Goal: Transaction & Acquisition: Book appointment/travel/reservation

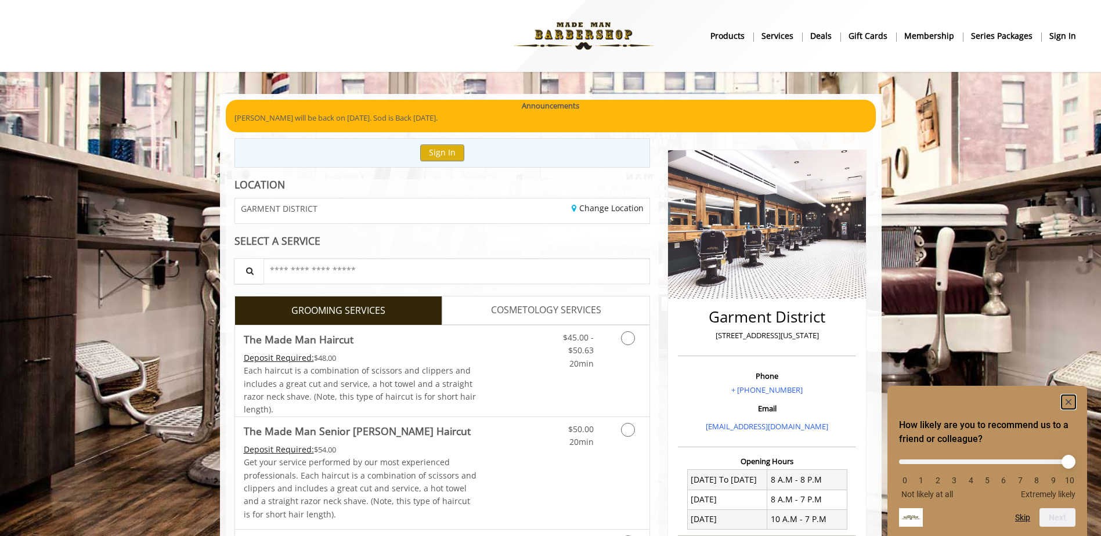
click at [1062, 398] on rect "Hide survey" at bounding box center [1069, 402] width 14 height 14
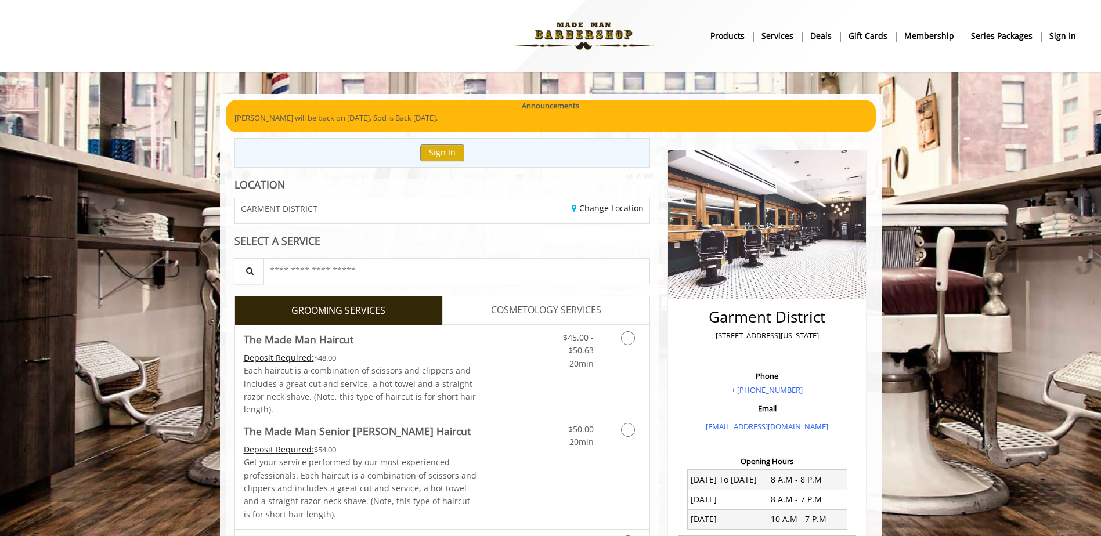
scroll to position [58, 0]
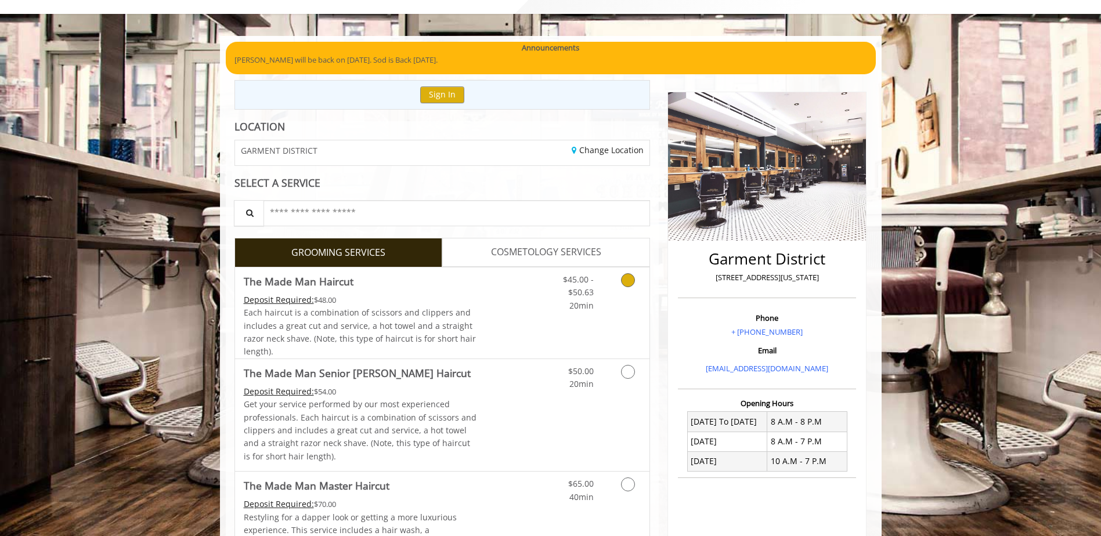
click at [622, 272] on link "Grooming services" at bounding box center [626, 290] width 30 height 45
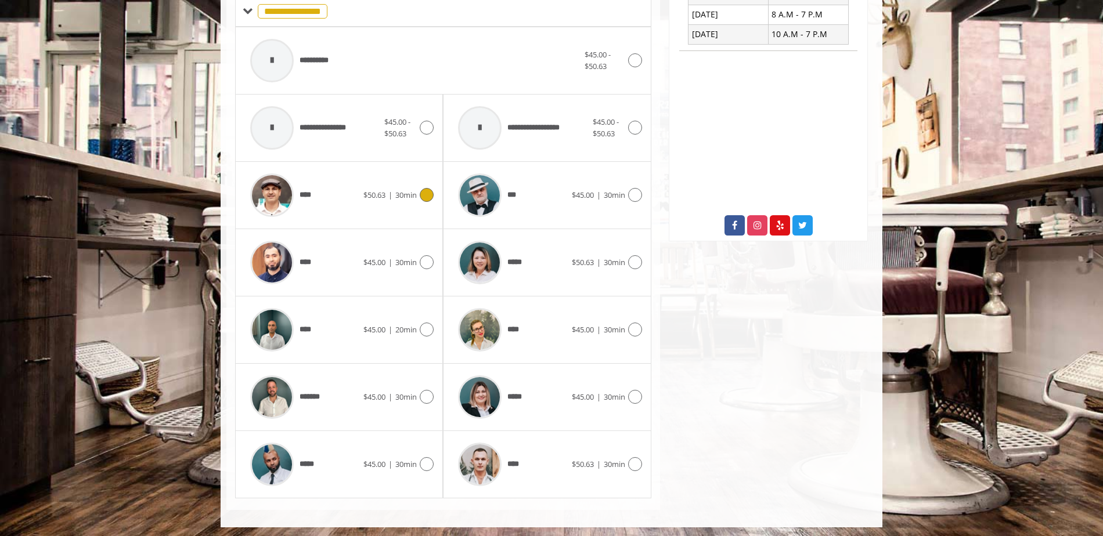
scroll to position [488, 0]
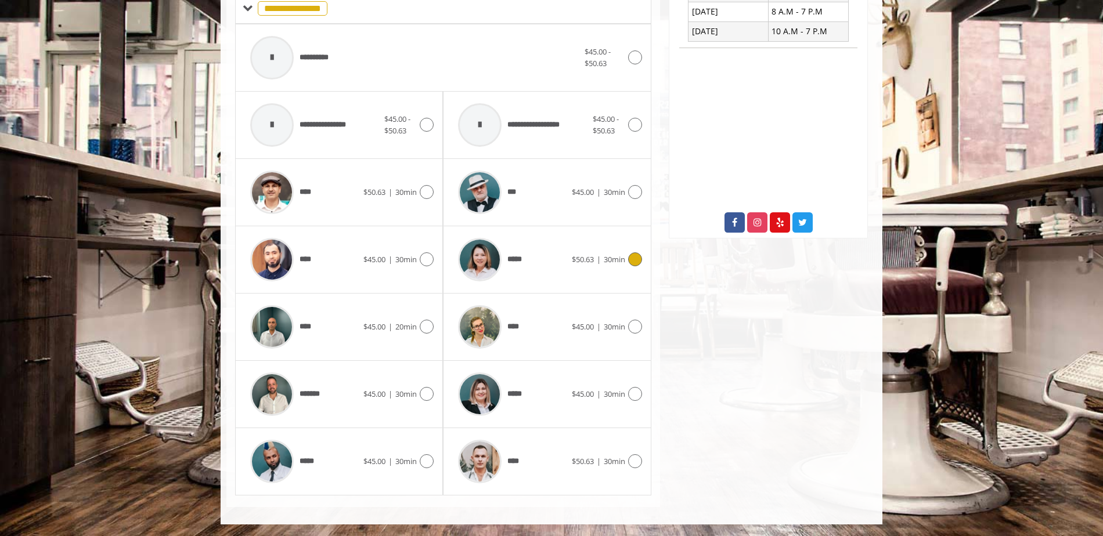
click at [638, 250] on div "***** $50.63 | 30min" at bounding box center [546, 259] width 189 height 55
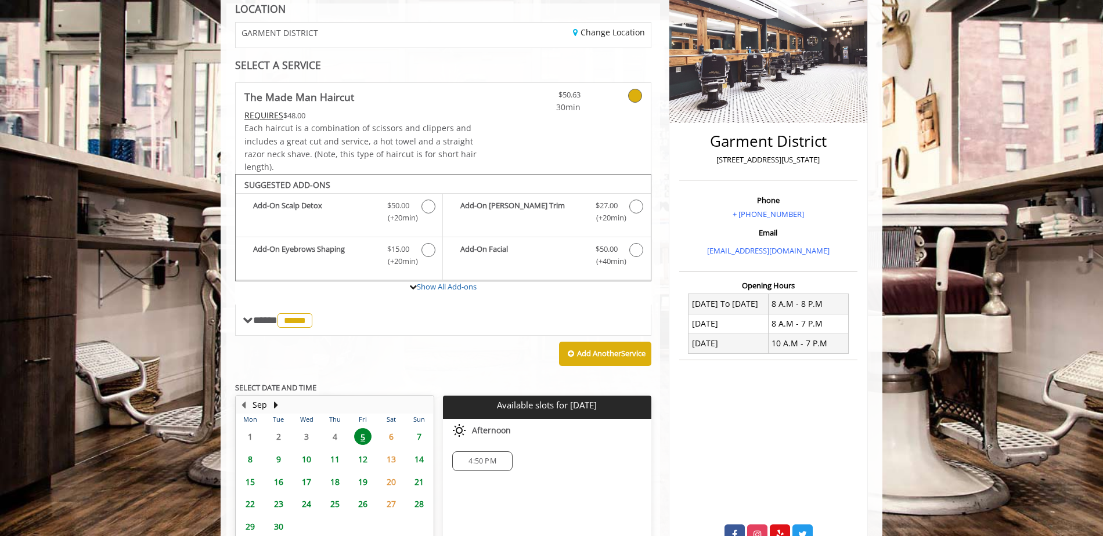
scroll to position [100, 0]
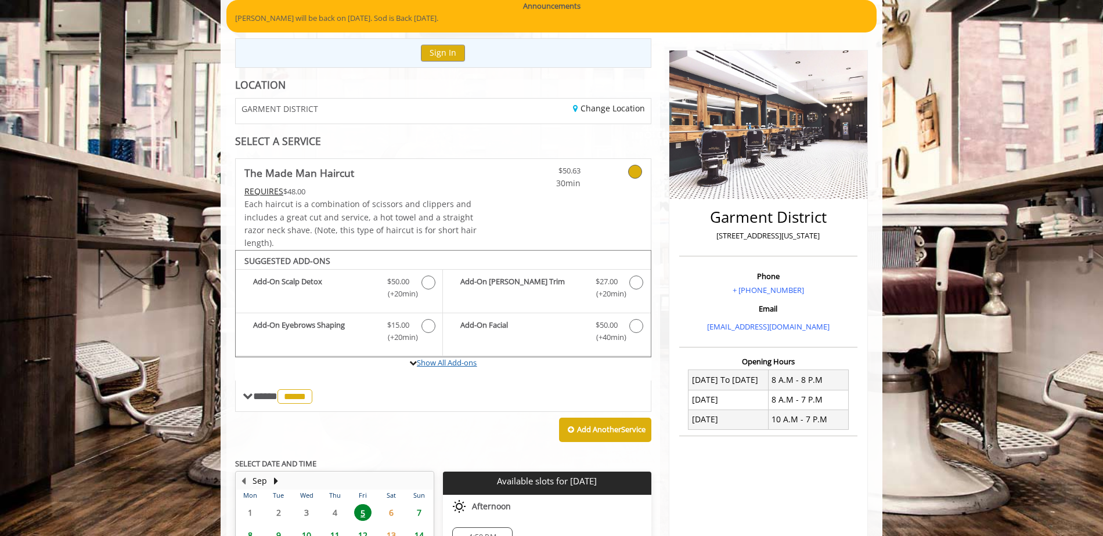
click at [429, 366] on link "Show All Add-ons" at bounding box center [447, 363] width 60 height 10
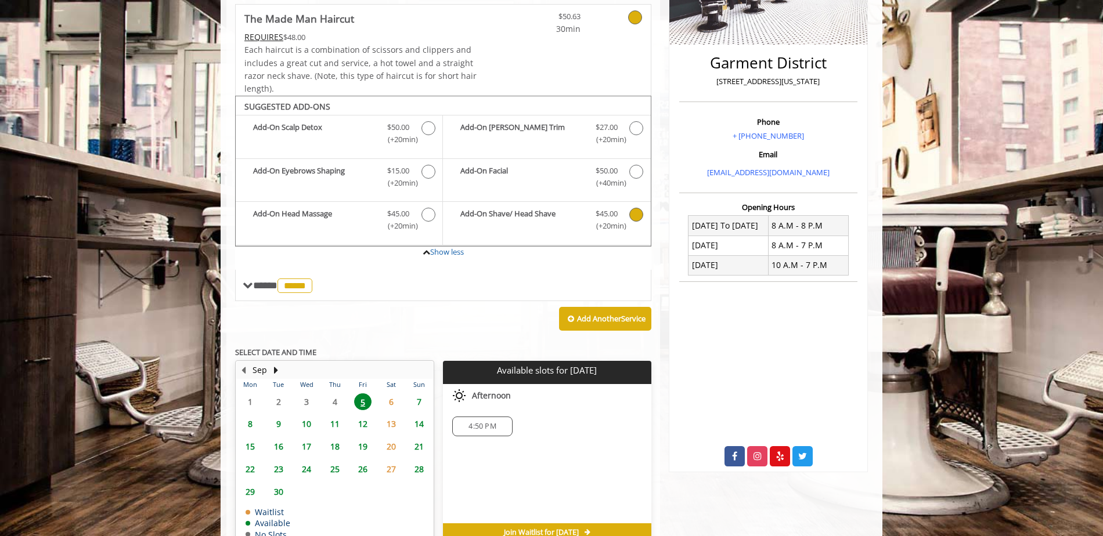
scroll to position [274, 0]
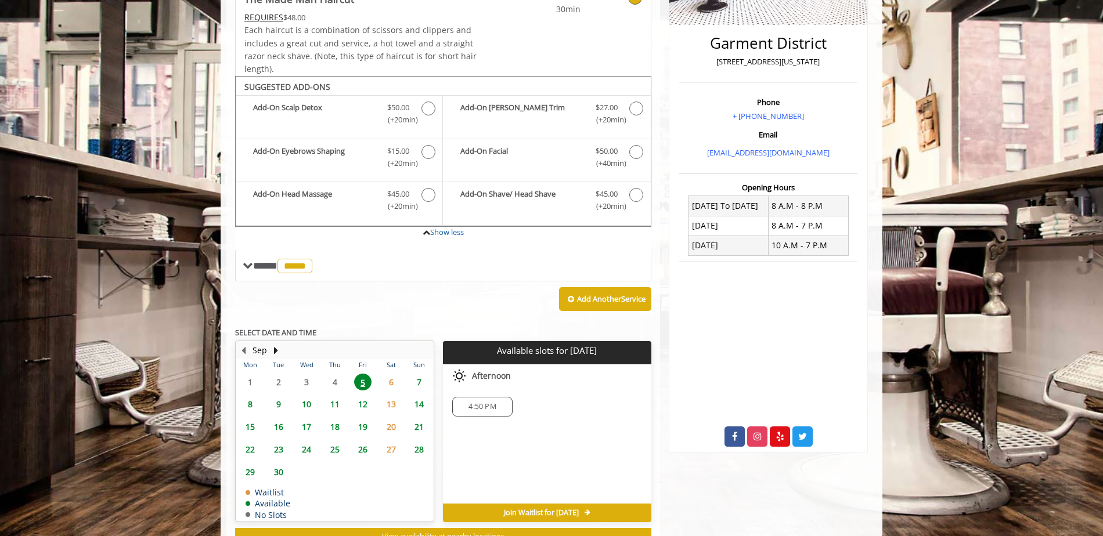
click at [467, 408] on span "4:50 PM" at bounding box center [481, 406] width 49 height 9
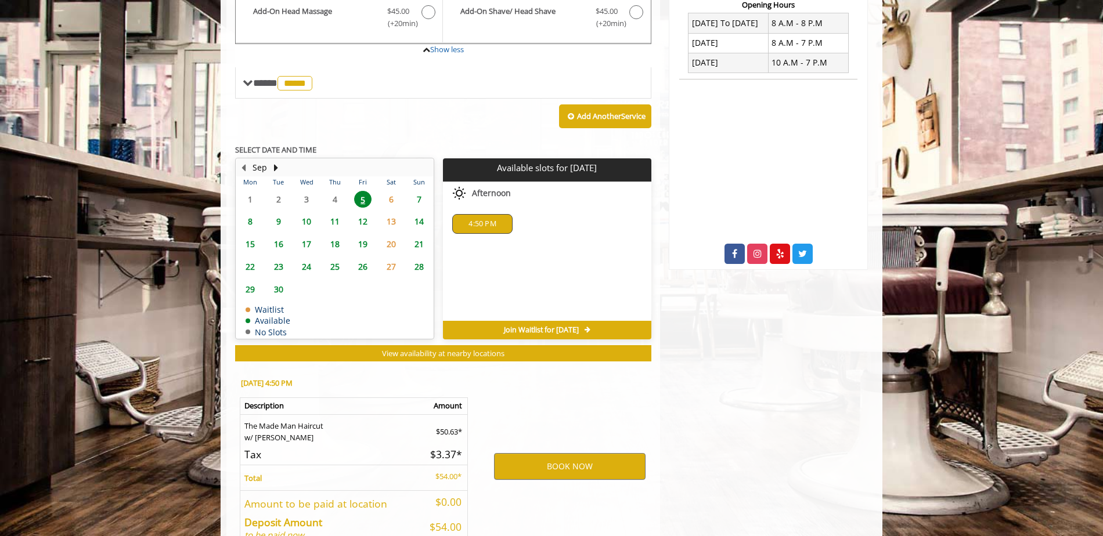
scroll to position [527, 0]
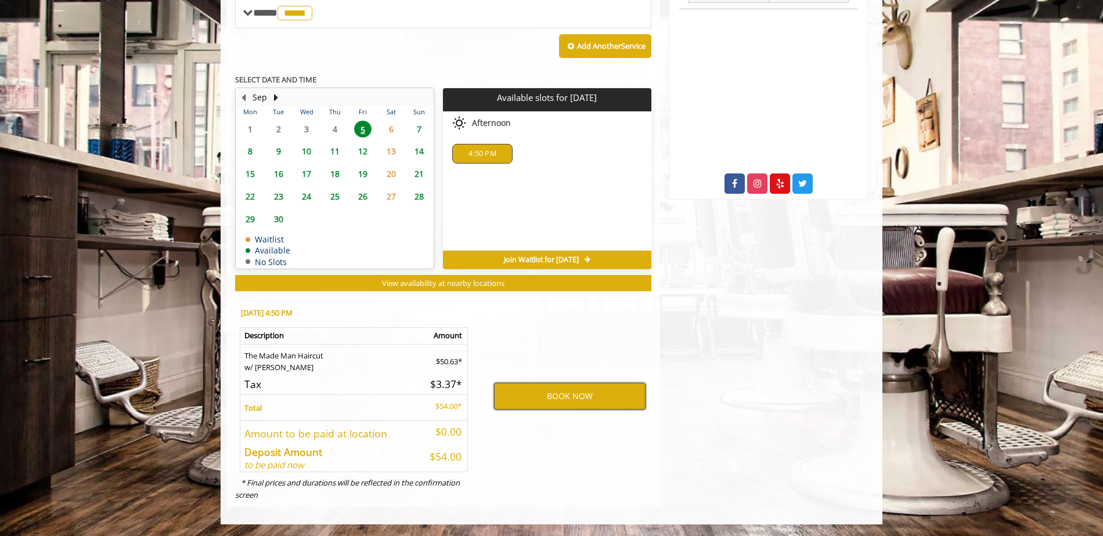
click at [517, 398] on button "BOOK NOW" at bounding box center [570, 396] width 152 height 27
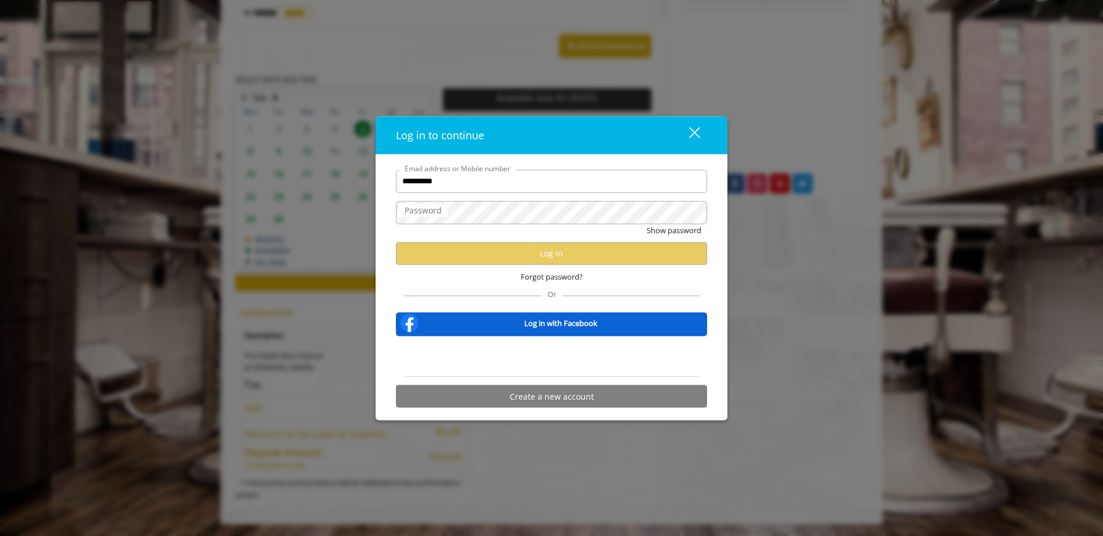
type input "**********"
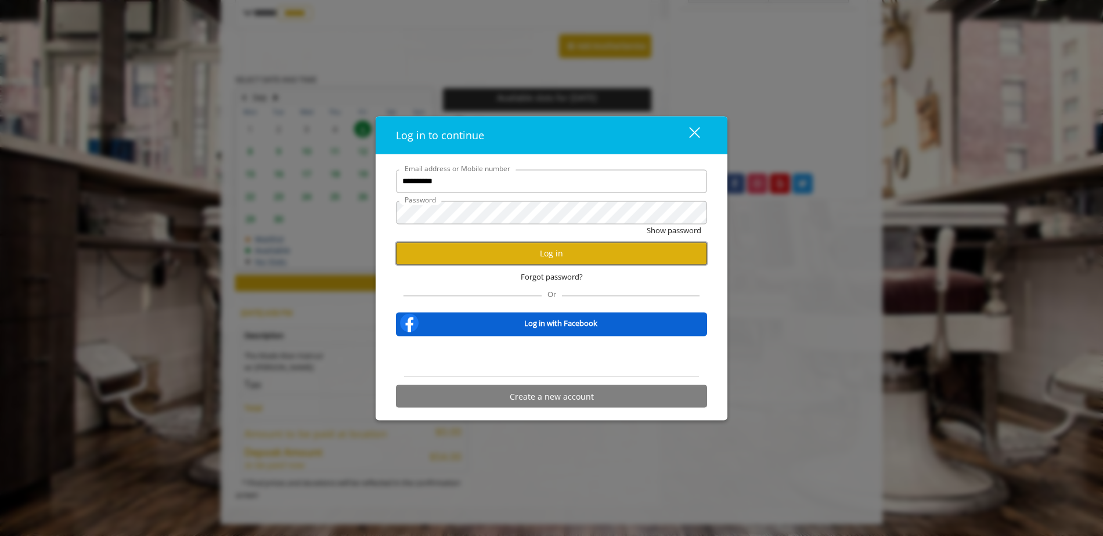
click at [500, 245] on button "Log in" at bounding box center [551, 253] width 311 height 23
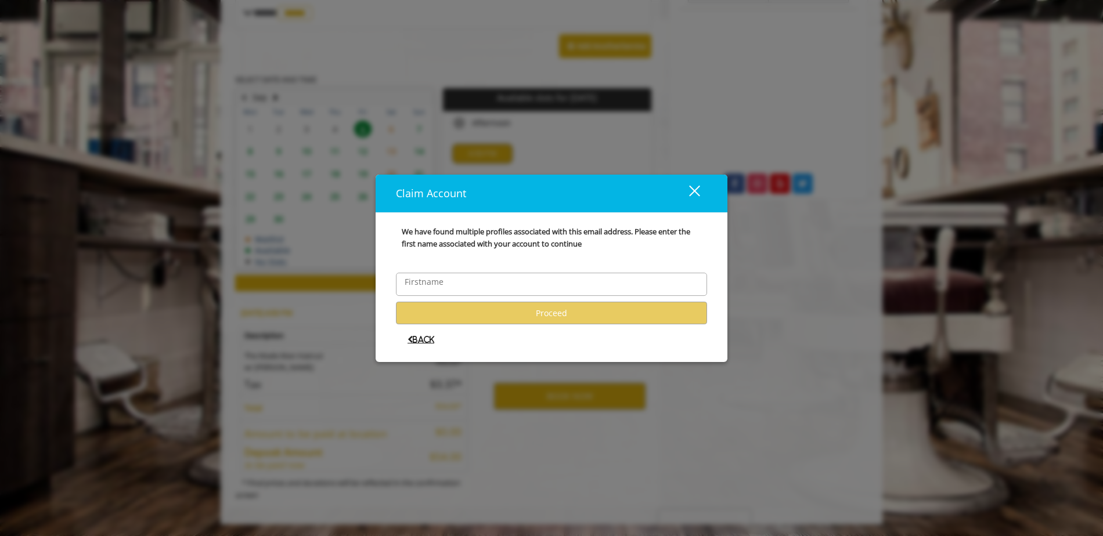
click at [417, 339] on span "Back" at bounding box center [421, 340] width 27 height 8
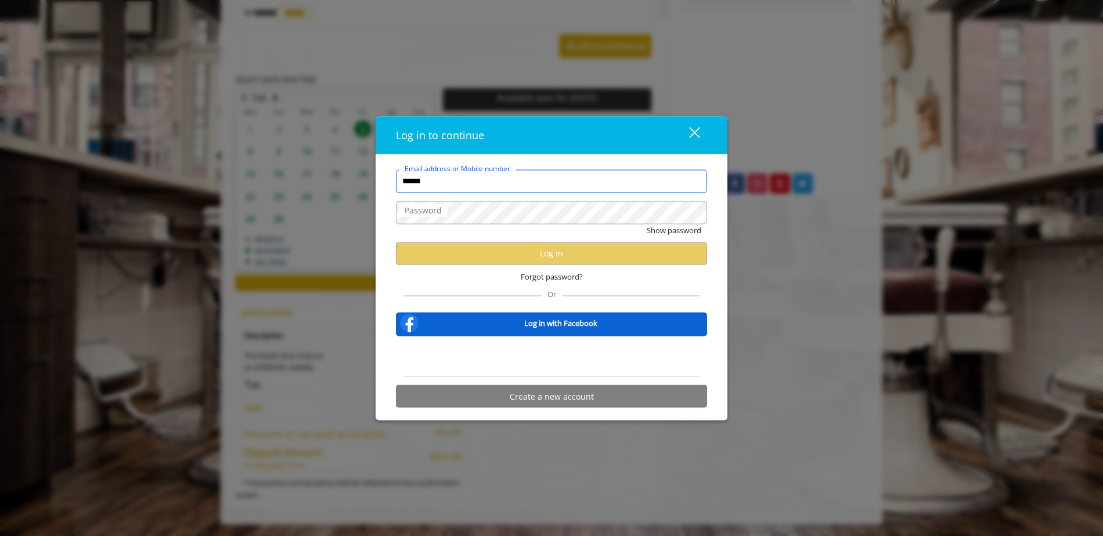
click at [454, 186] on input "******" at bounding box center [551, 181] width 311 height 23
type input "**********"
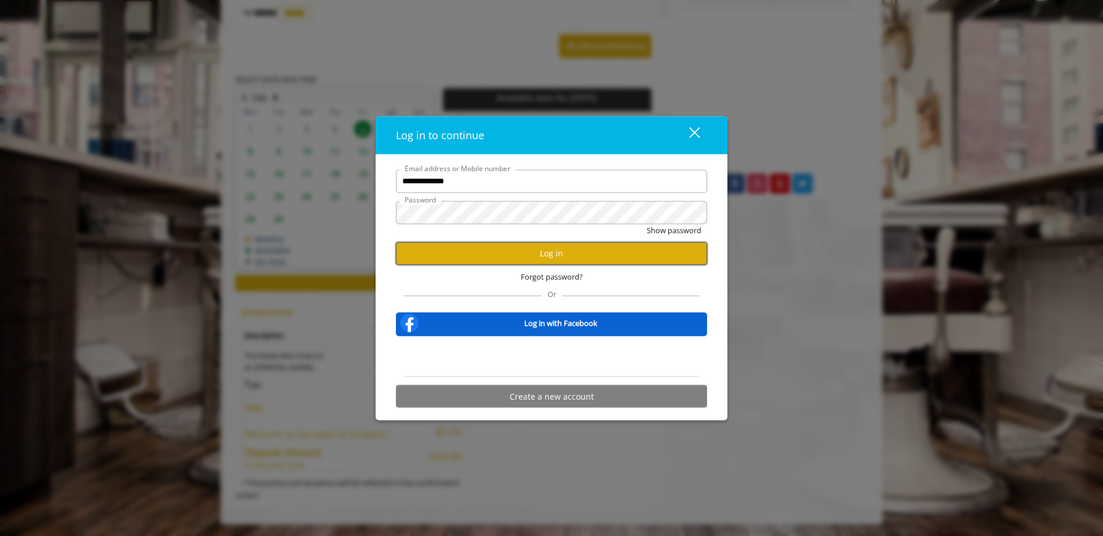
click at [510, 250] on button "Log in" at bounding box center [551, 253] width 311 height 23
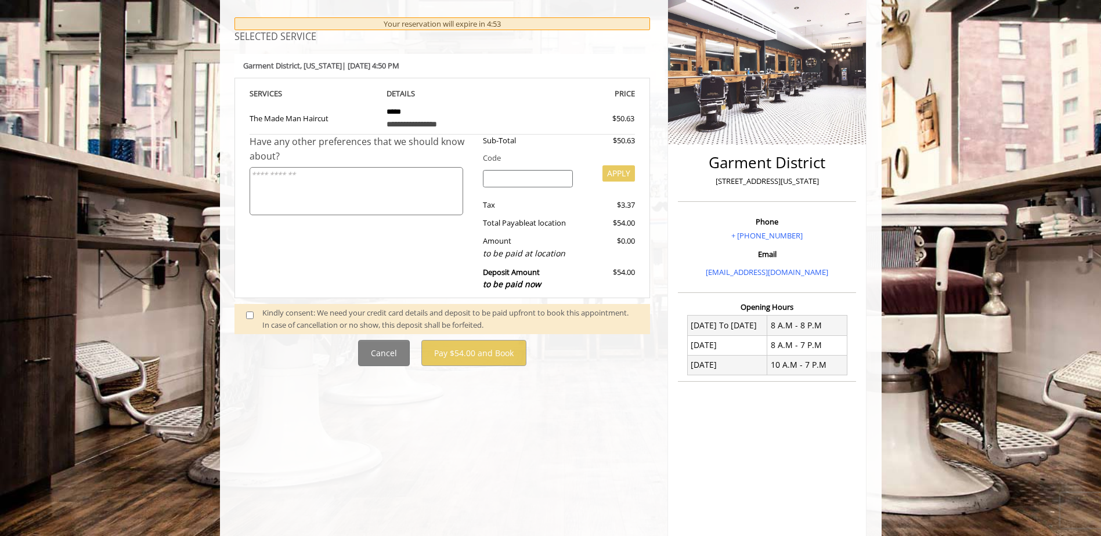
scroll to position [174, 0]
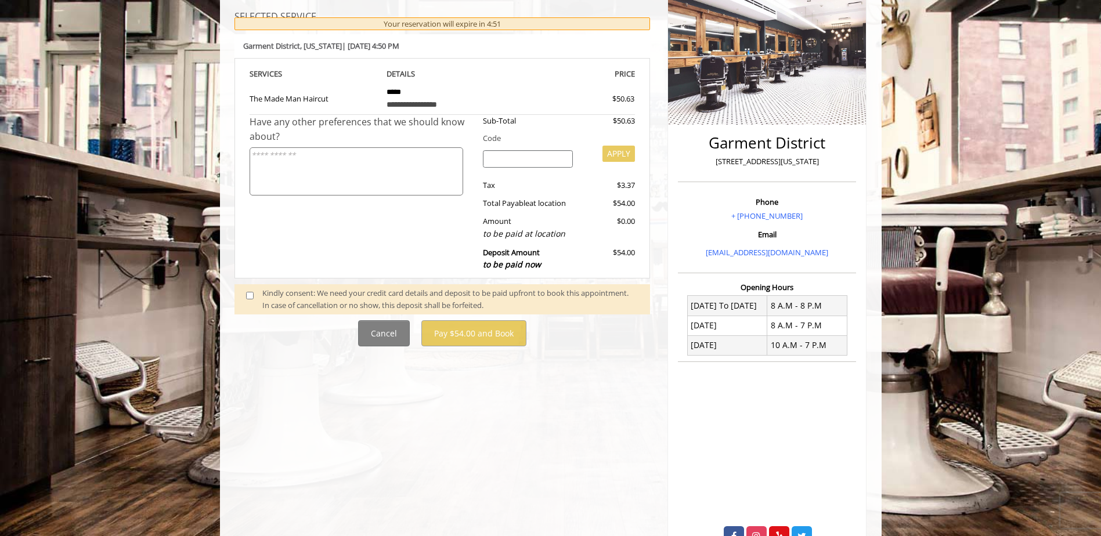
click at [257, 301] on span at bounding box center [254, 299] width 34 height 24
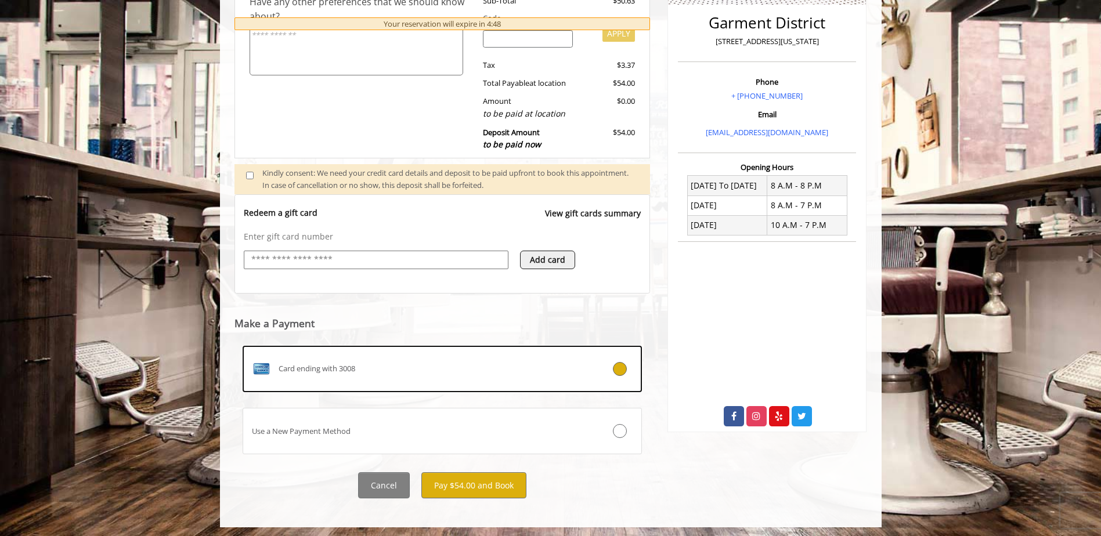
scroll to position [297, 0]
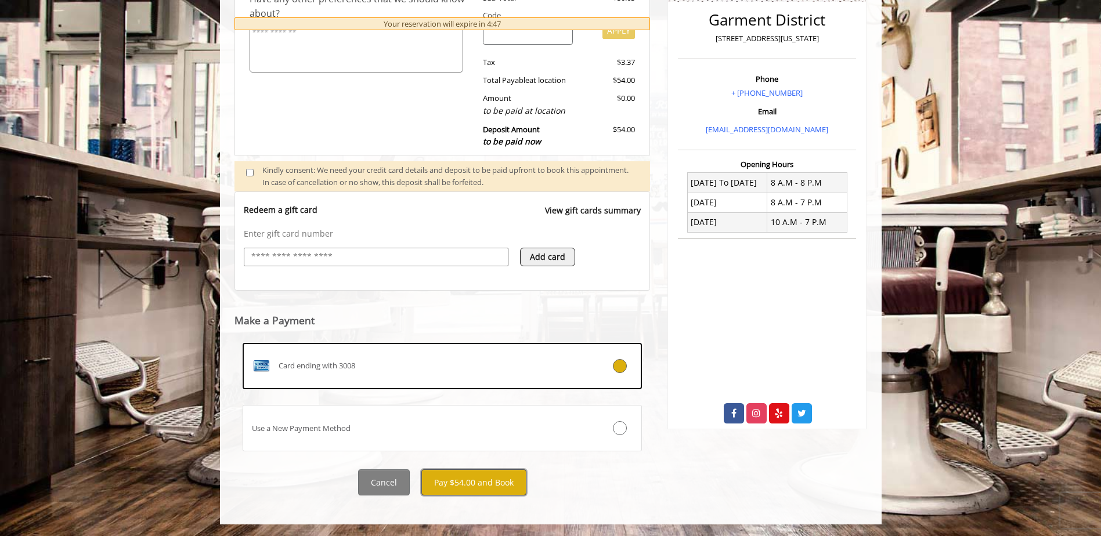
click at [481, 481] on button "Pay $54.00 and Book" at bounding box center [473, 483] width 105 height 26
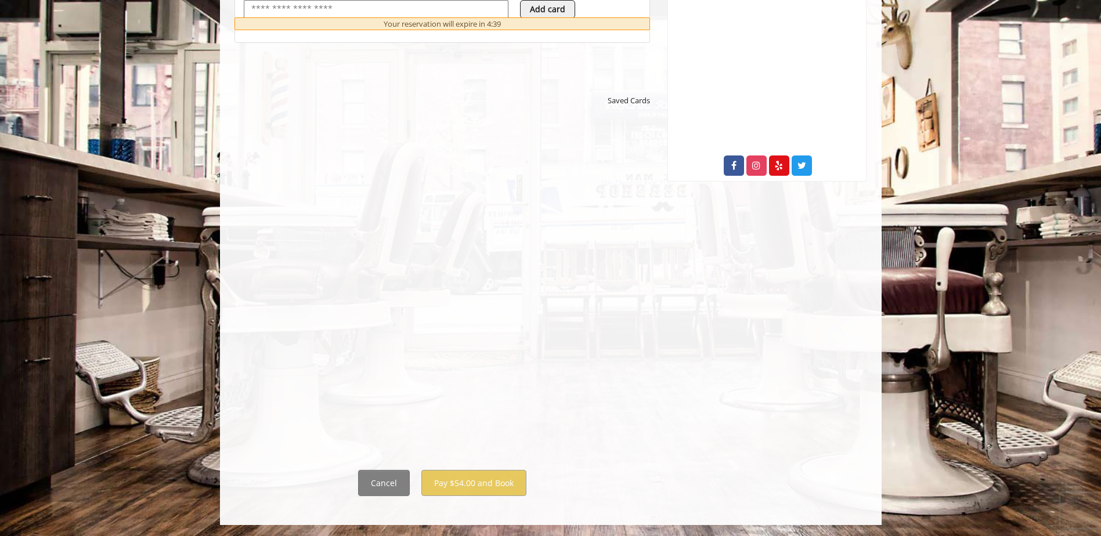
scroll to position [546, 0]
